Goal: Navigation & Orientation: Understand site structure

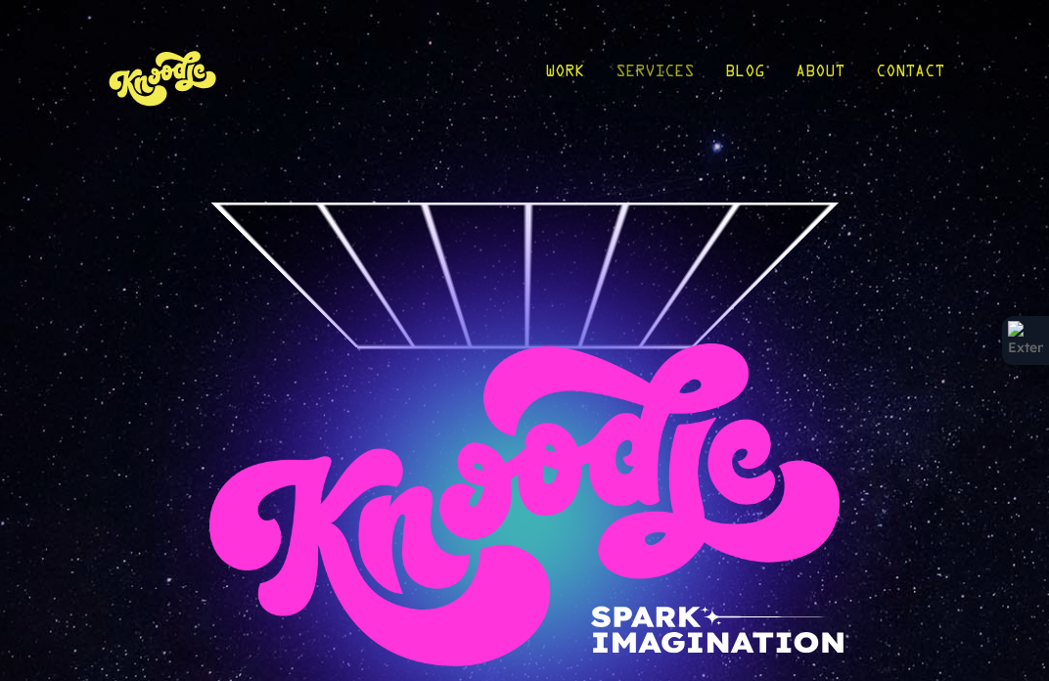
click at [636, 74] on link "Services" at bounding box center [654, 76] width 78 height 91
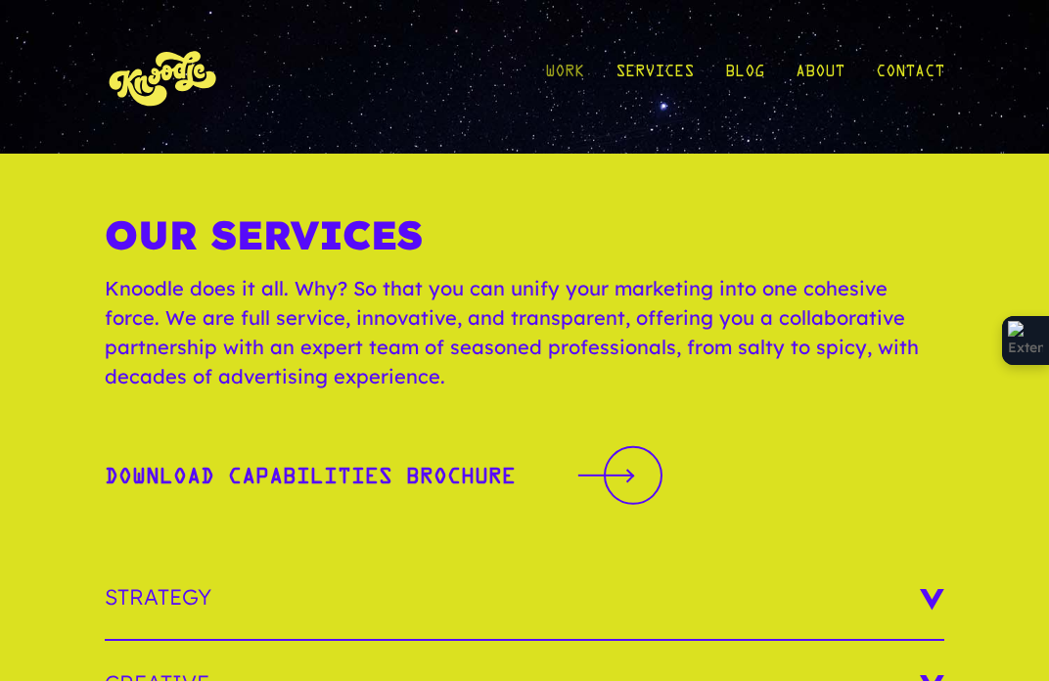
click at [558, 85] on link "Work" at bounding box center [564, 76] width 39 height 91
